Goal: Transaction & Acquisition: Obtain resource

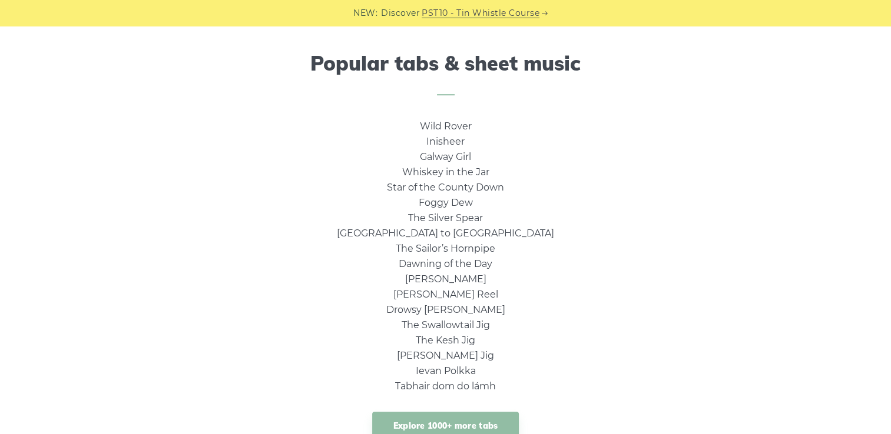
scroll to position [824, 0]
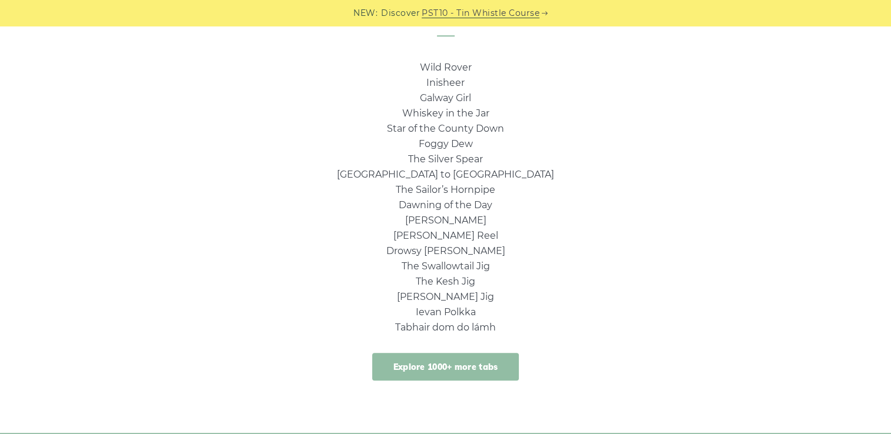
click at [462, 364] on link "Explore 1000+ more tabs" at bounding box center [445, 367] width 147 height 28
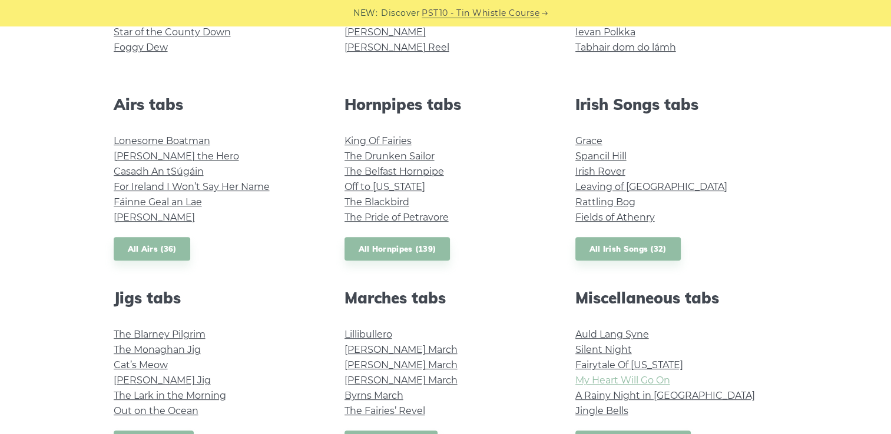
scroll to position [471, 0]
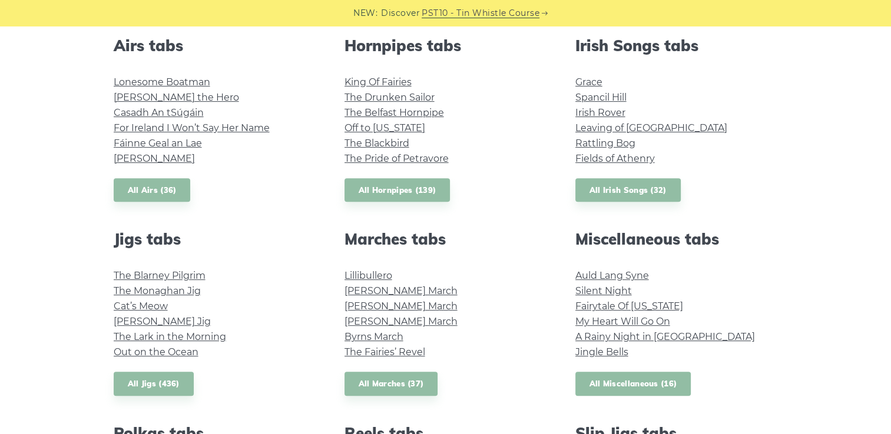
click at [626, 379] on link "All Miscellaneous (16)" at bounding box center [633, 384] width 116 height 24
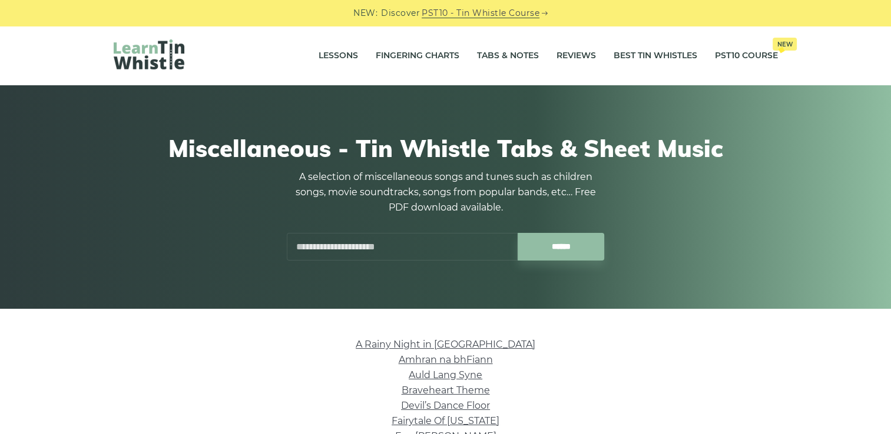
scroll to position [59, 0]
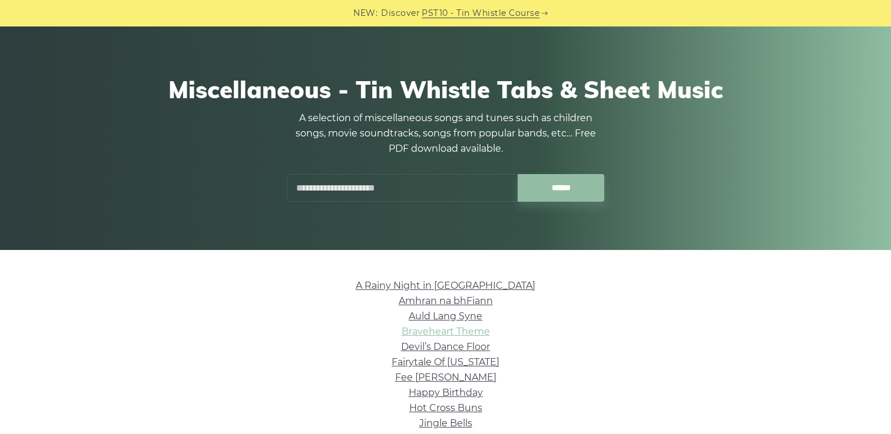
click at [454, 332] on link "Braveheart Theme" at bounding box center [445, 331] width 88 height 11
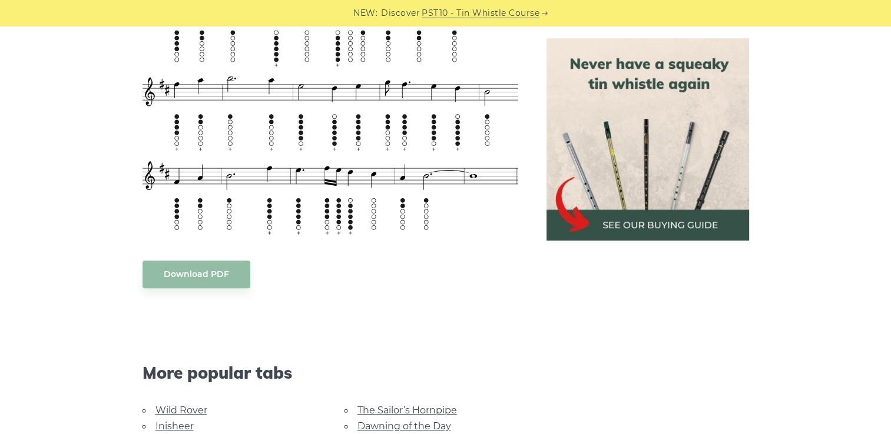
scroll to position [412, 0]
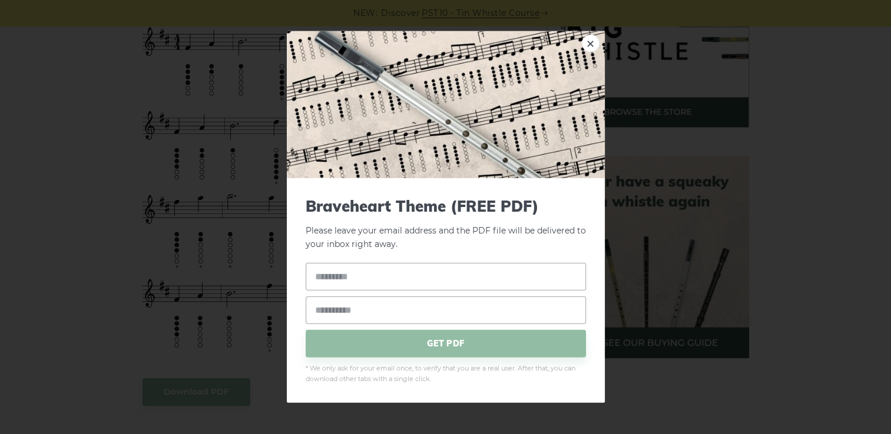
click at [328, 279] on input "text" at bounding box center [446, 277] width 280 height 28
type input "**********"
click at [337, 313] on input "email" at bounding box center [446, 310] width 280 height 28
type input "**********"
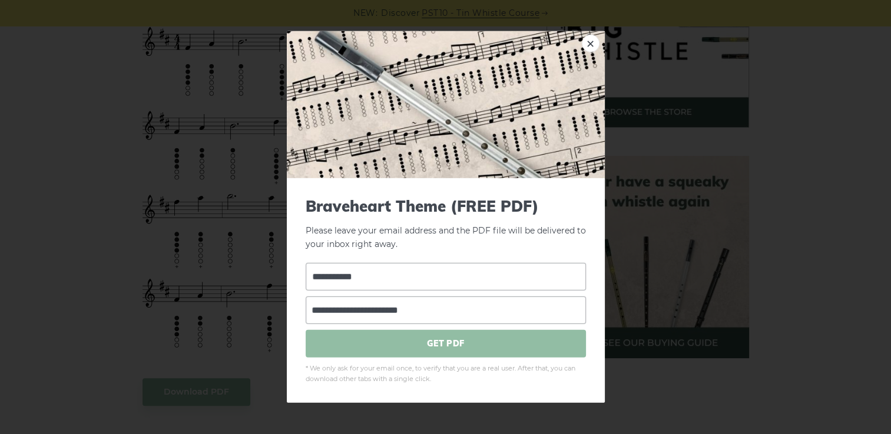
click at [433, 345] on span "GET PDF" at bounding box center [446, 344] width 280 height 28
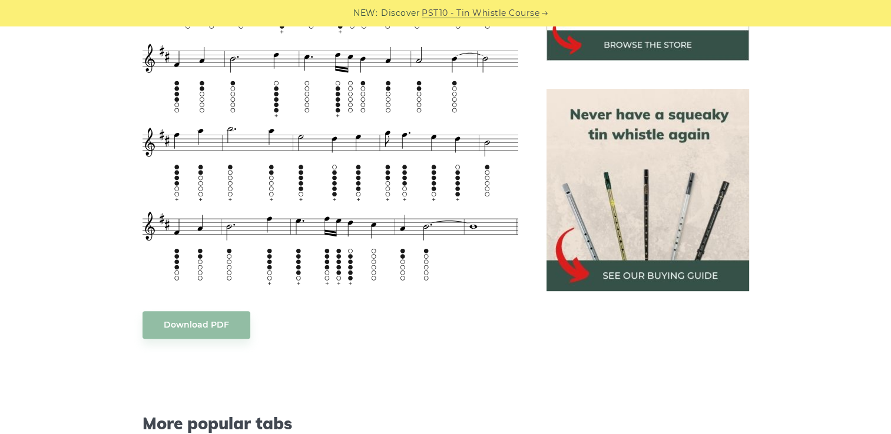
scroll to position [244, 0]
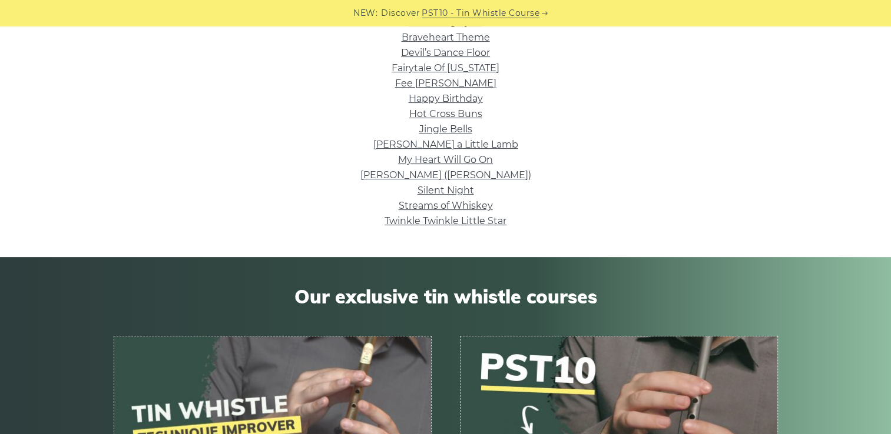
scroll to position [235, 0]
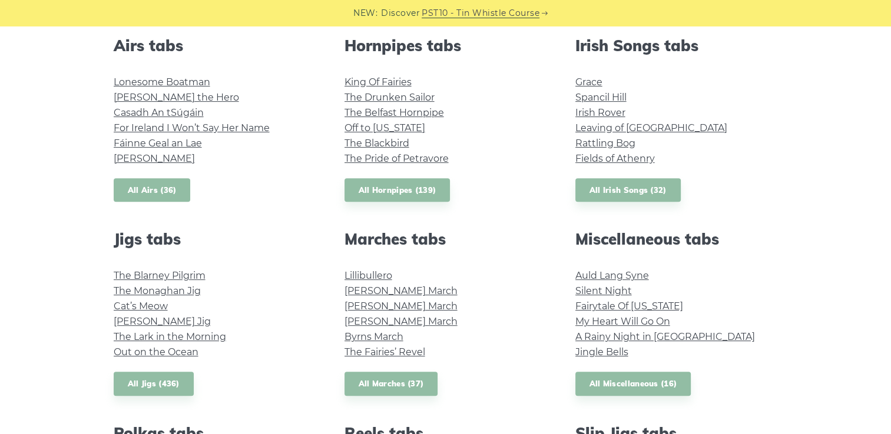
click at [140, 190] on link "All Airs (36)" at bounding box center [152, 190] width 77 height 24
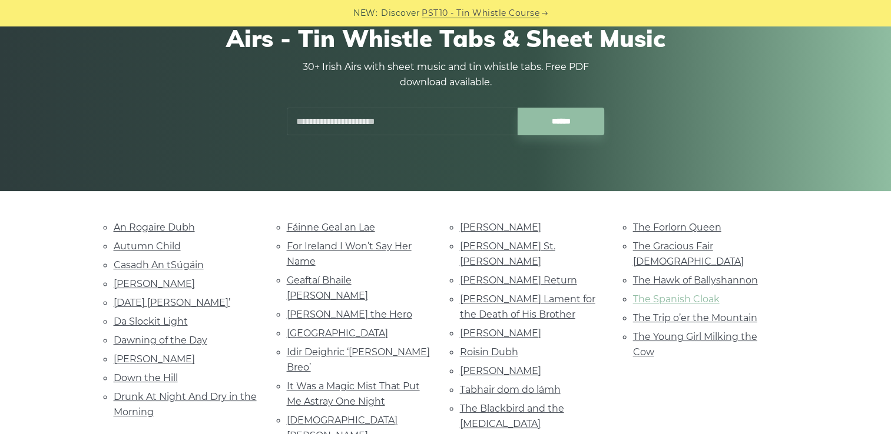
scroll to position [177, 0]
